Goal: Check status: Verify the current state of an ongoing process or item

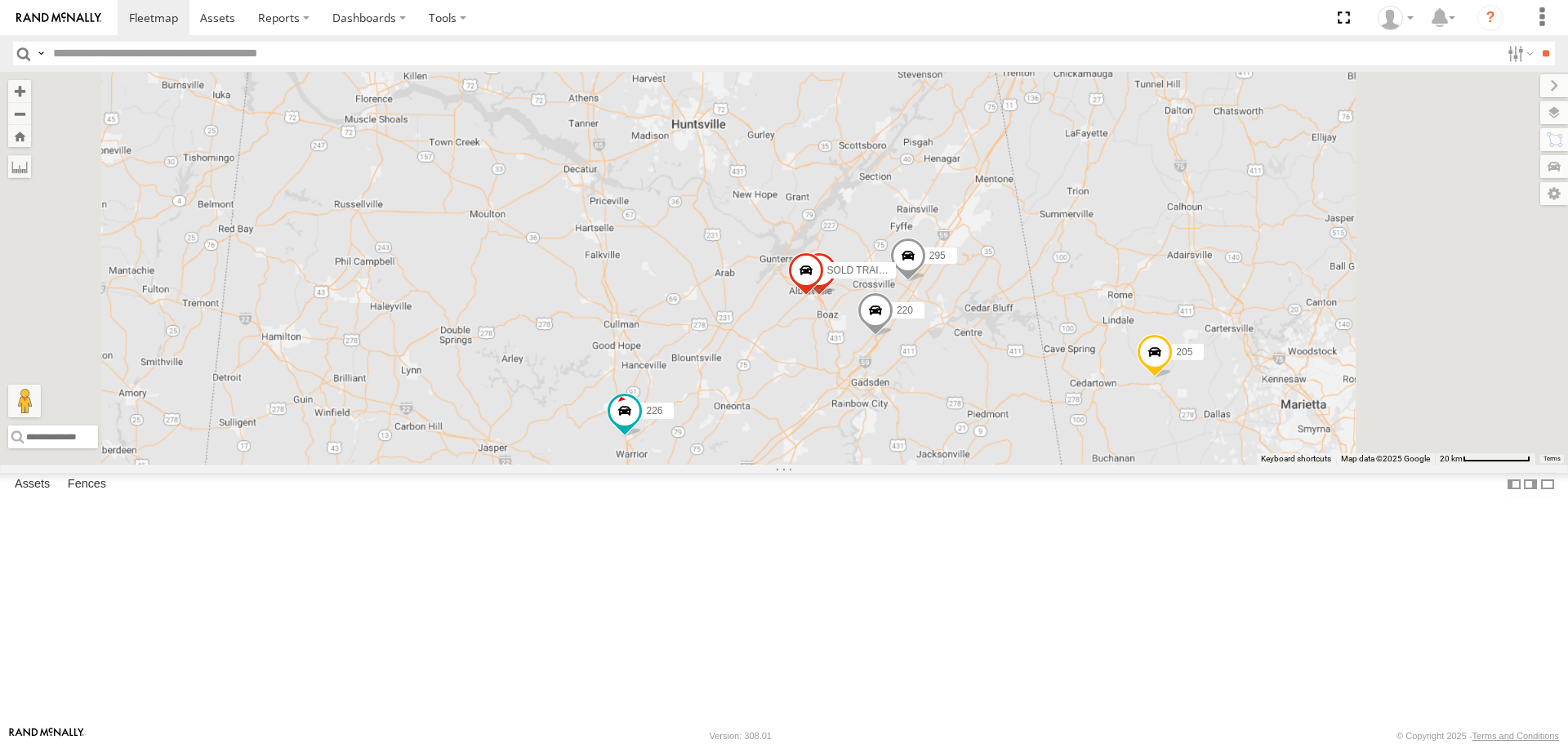
drag, startPoint x: 1219, startPoint y: 340, endPoint x: 880, endPoint y: 496, distance: 373.2
click at [885, 464] on div "205 226 295 Sold Trailer SOLD TRAILER 220" at bounding box center [784, 268] width 1568 height 392
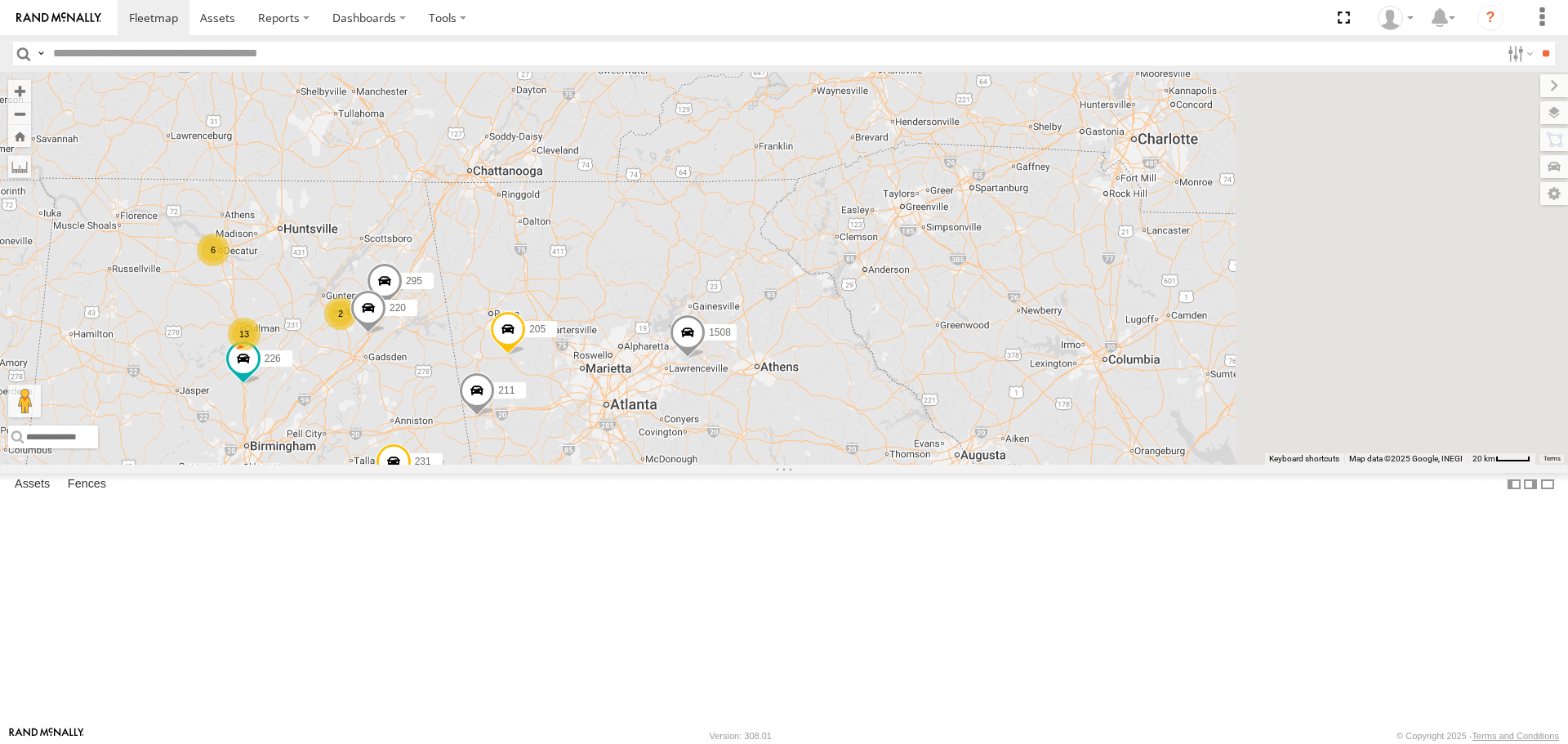
drag, startPoint x: 1243, startPoint y: 345, endPoint x: 857, endPoint y: 357, distance: 386.2
click at [746, 324] on div "205 226 295 220 1508 13 1507 6 2 211 231" at bounding box center [784, 268] width 1568 height 392
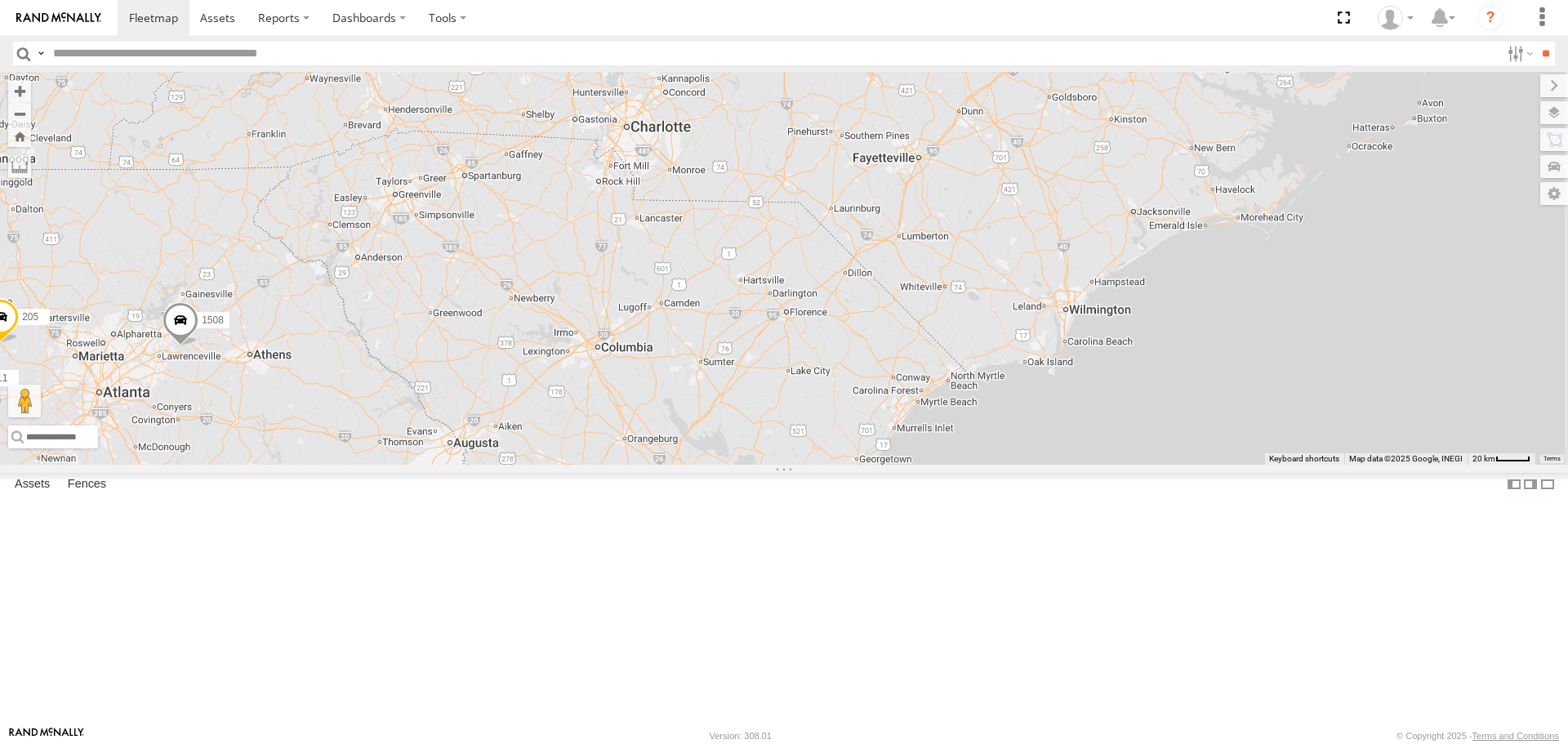
click at [1007, 305] on div "205 226 295 220 1508 13 1507 6 2 211 231" at bounding box center [784, 268] width 1568 height 392
drag, startPoint x: 1018, startPoint y: 309, endPoint x: 1010, endPoint y: 360, distance: 51.6
click at [1010, 360] on div "205 226 295 220 1508 13 1507 6 2 211 231 208 1505 1506 210" at bounding box center [784, 268] width 1568 height 392
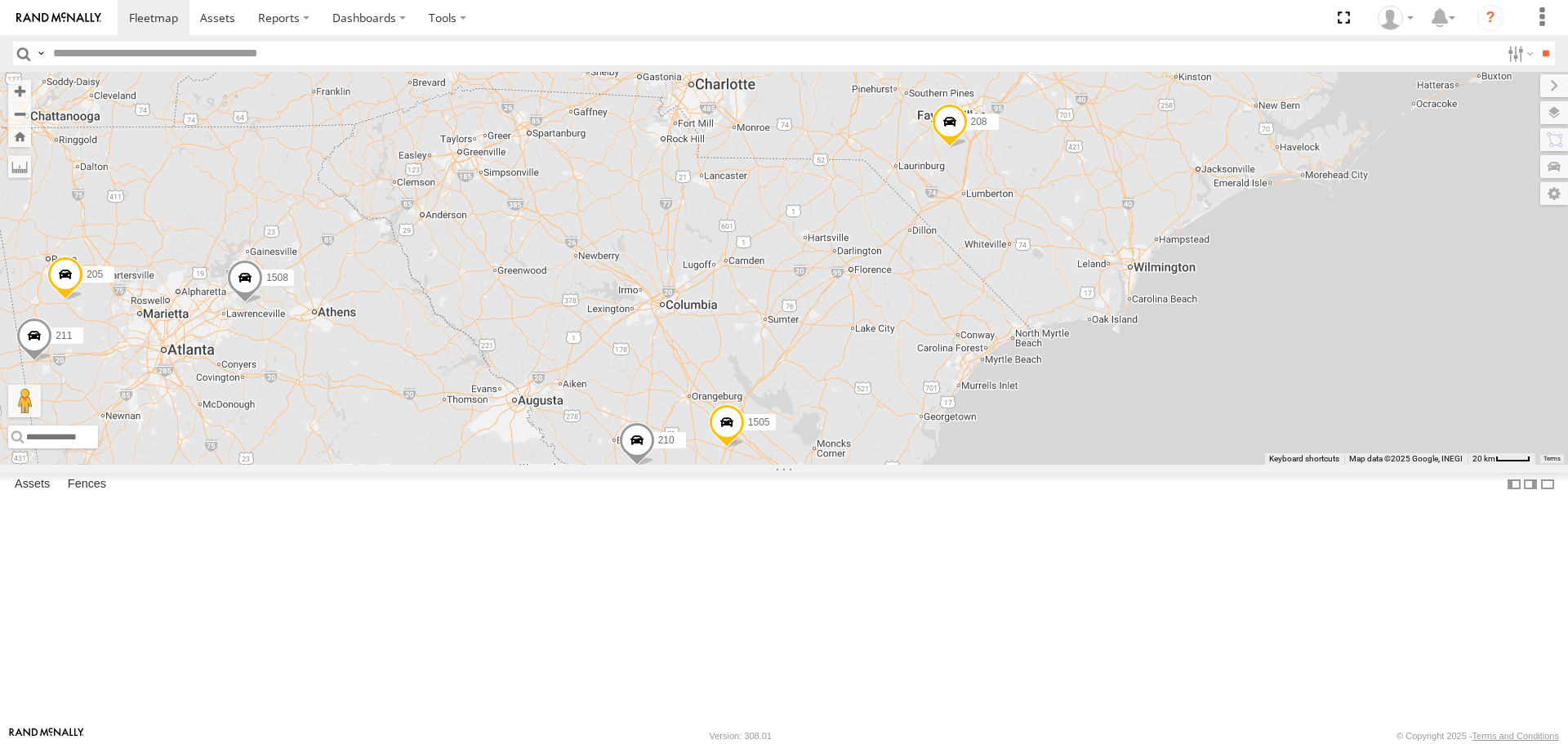
drag, startPoint x: 865, startPoint y: 506, endPoint x: 1014, endPoint y: 344, distance: 220.1
click at [1014, 344] on div "205 226 295 220 1508 13 1507 6 2 211 231 208 1505 1506 210" at bounding box center [784, 268] width 1568 height 392
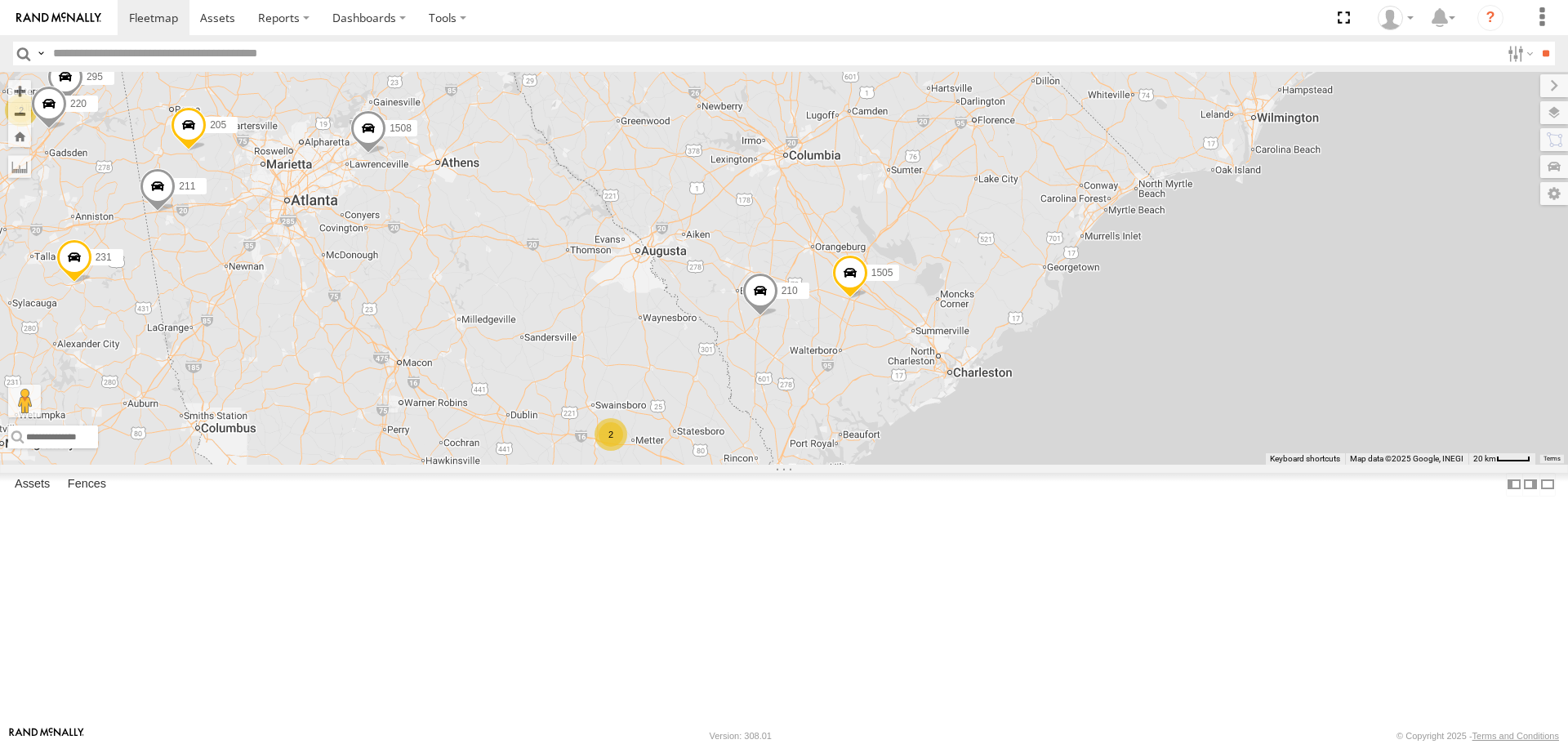
click at [778, 316] on span at bounding box center [760, 294] width 36 height 44
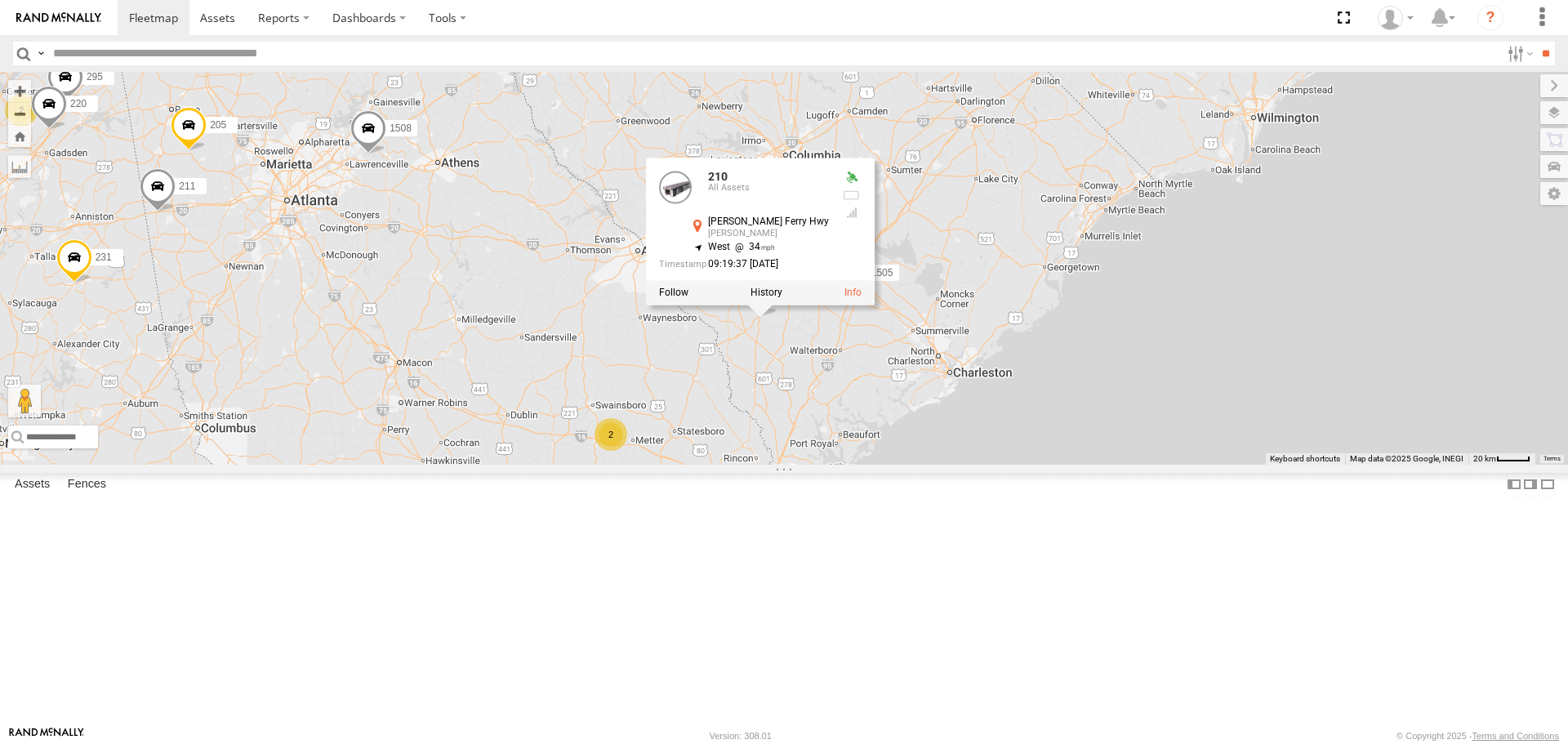
click at [925, 464] on div "205 226 295 220 1508 13 1507 6 2 211 231 208 1505 1506 210 2 210 All Assets [PE…" at bounding box center [784, 268] width 1568 height 392
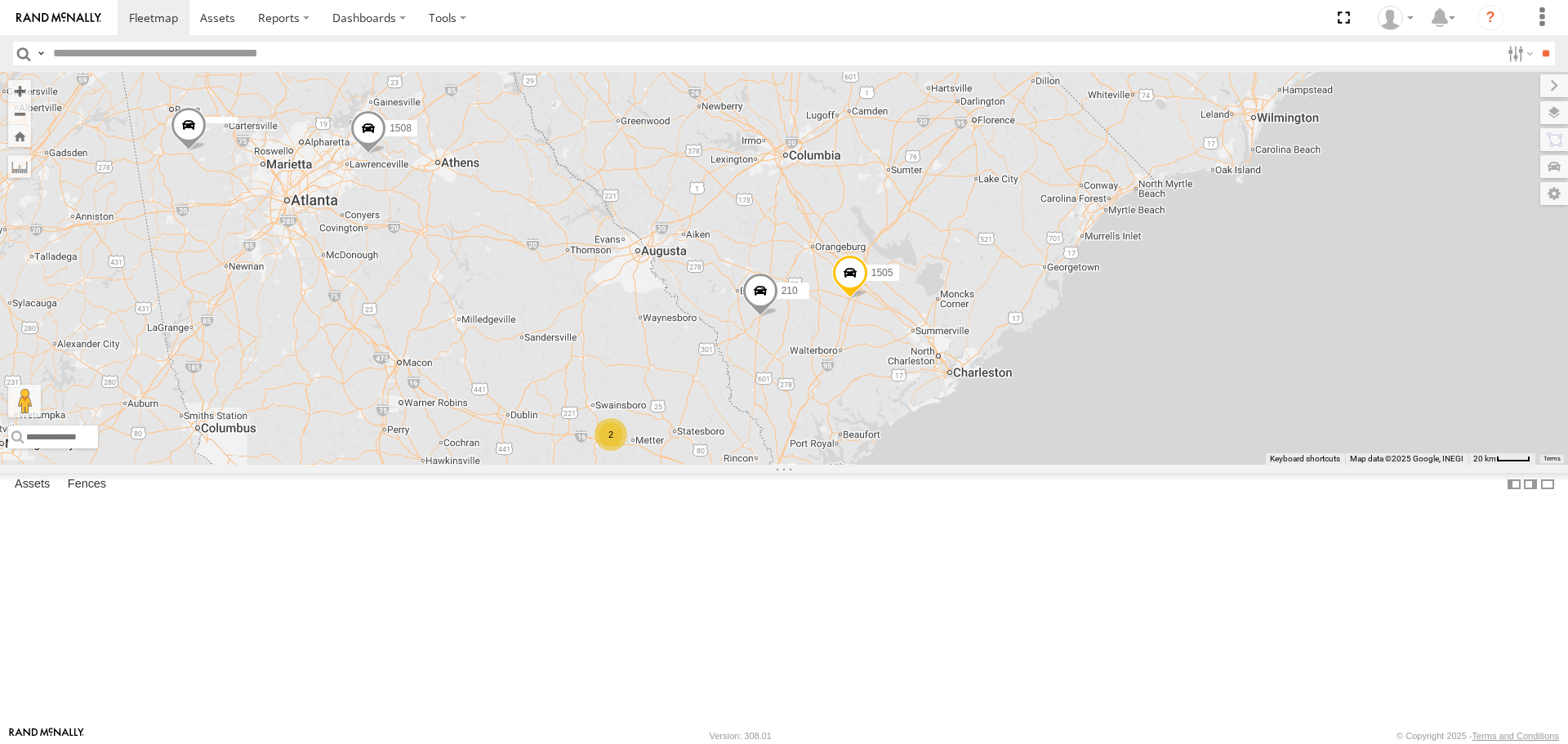
drag, startPoint x: 672, startPoint y: 379, endPoint x: 1024, endPoint y: 440, distance: 357.2
click at [1024, 440] on div "2 208 1505 1508 210" at bounding box center [784, 268] width 1568 height 392
